Goal: Understand process/instructions: Learn how to perform a task or action

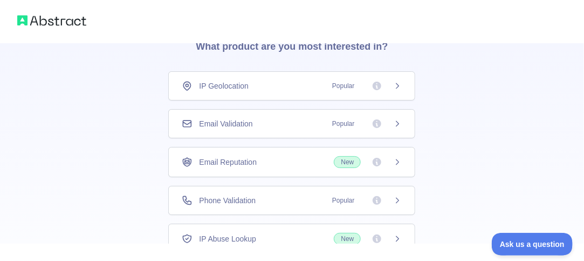
scroll to position [108, 0]
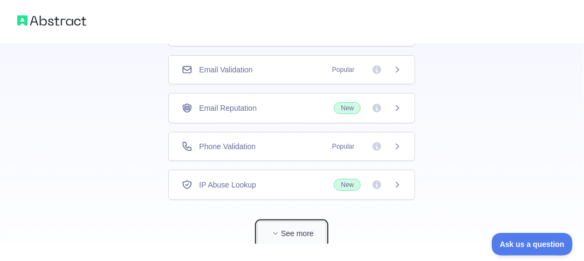
click at [288, 236] on button "See more" at bounding box center [291, 233] width 69 height 24
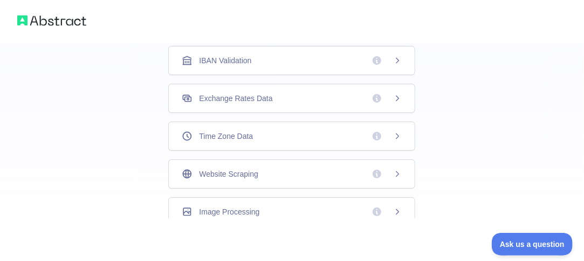
scroll to position [425, 0]
click at [263, 168] on div "Website Scraping" at bounding box center [292, 173] width 220 height 11
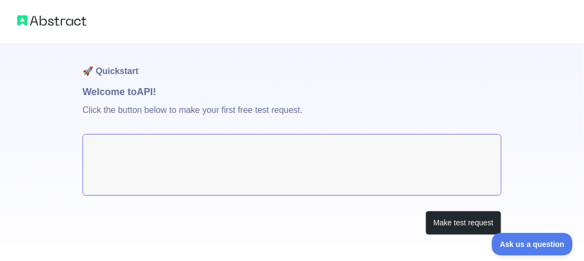
click at [277, 116] on p "Click the button below to make your first free test request." at bounding box center [292, 116] width 419 height 35
click at [306, 168] on textarea at bounding box center [292, 164] width 419 height 61
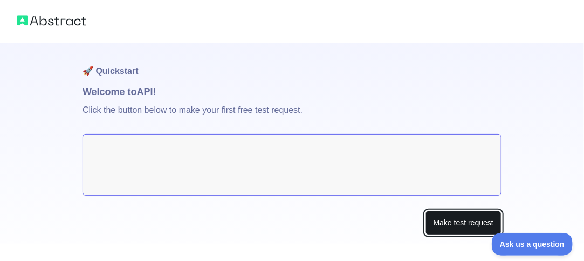
click at [439, 221] on button "Make test request" at bounding box center [464, 222] width 76 height 24
